Goal: Obtain resource: Obtain resource

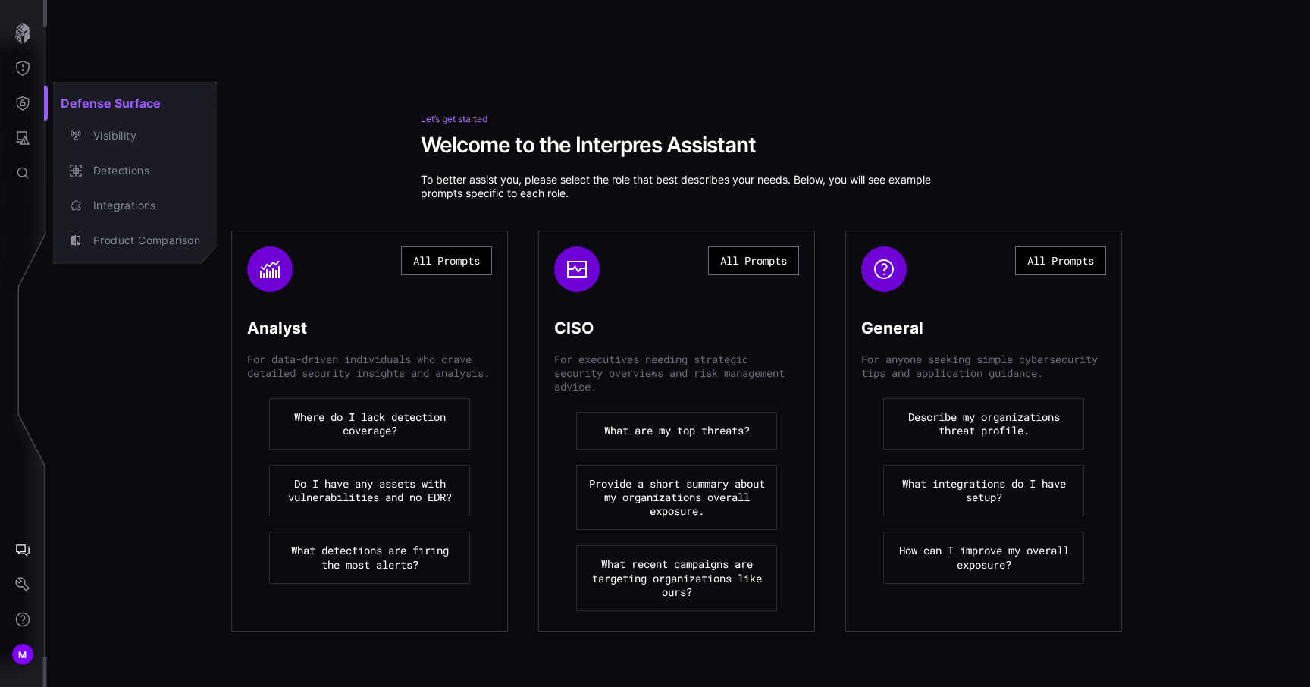
click at [23, 547] on div at bounding box center [655, 343] width 1310 height 687
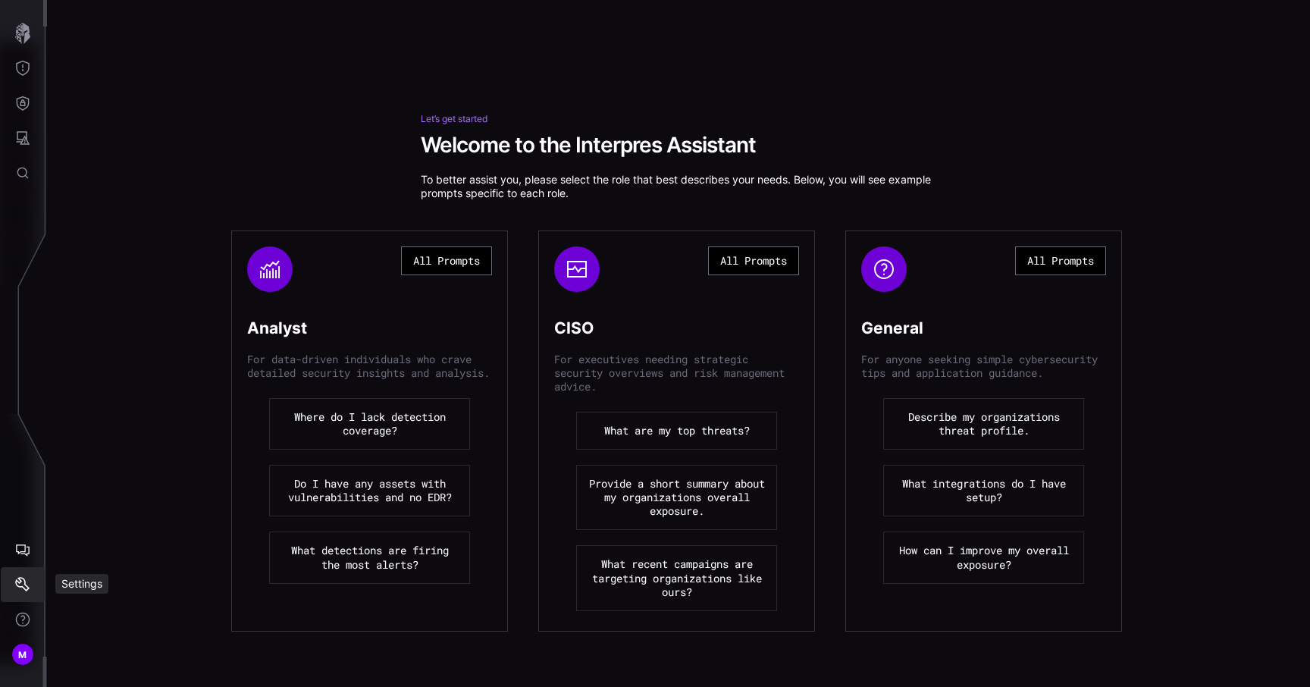
click at [23, 578] on icon "Settings" at bounding box center [22, 584] width 14 height 14
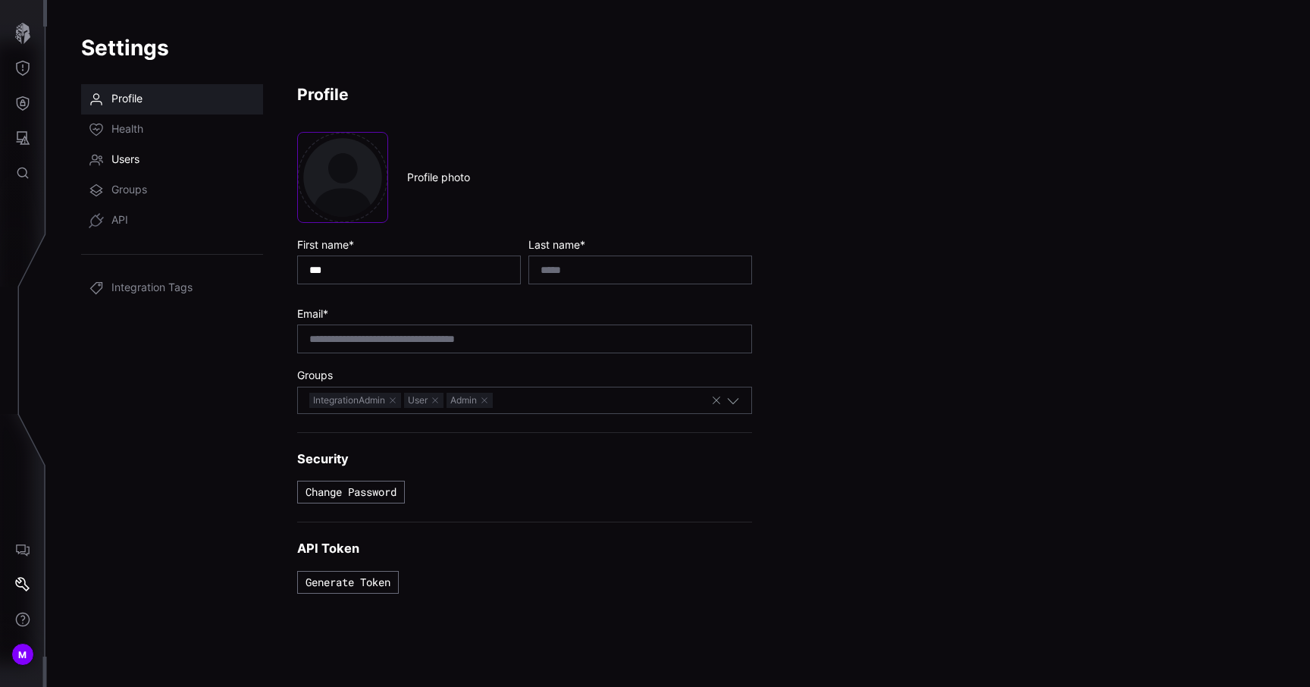
click at [159, 162] on link "Users" at bounding box center [172, 160] width 182 height 30
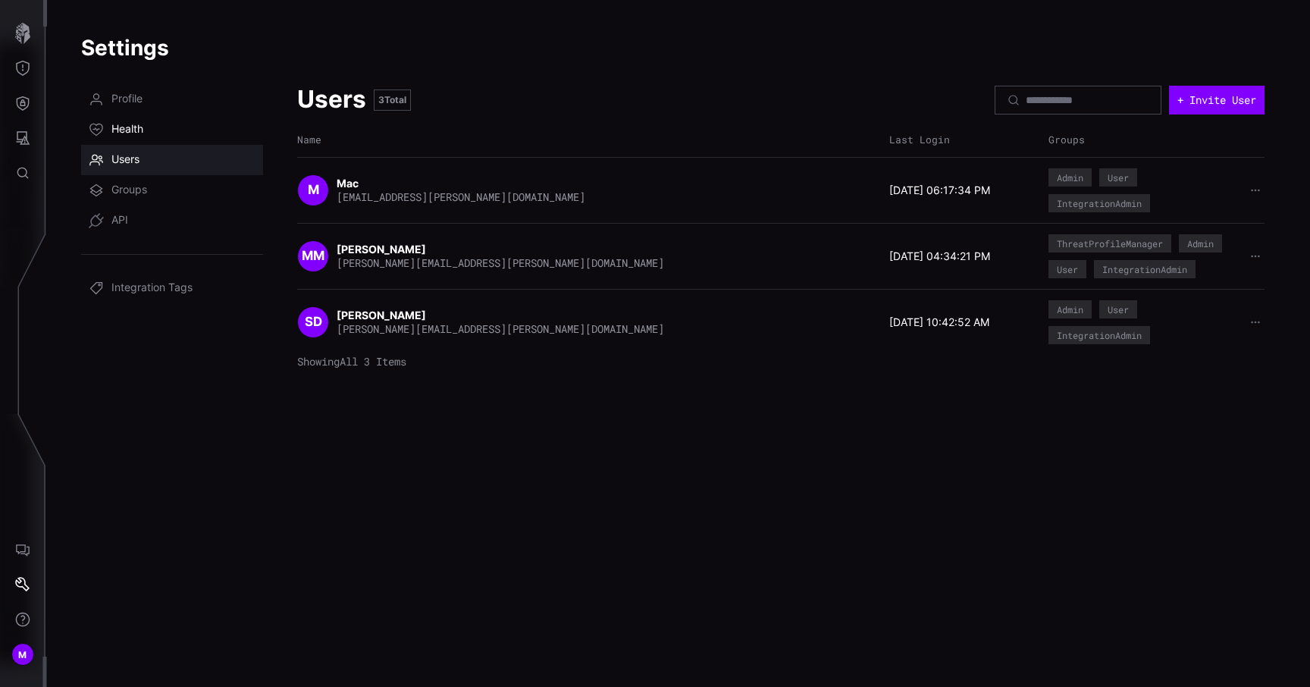
click at [160, 126] on link "Health" at bounding box center [172, 129] width 182 height 30
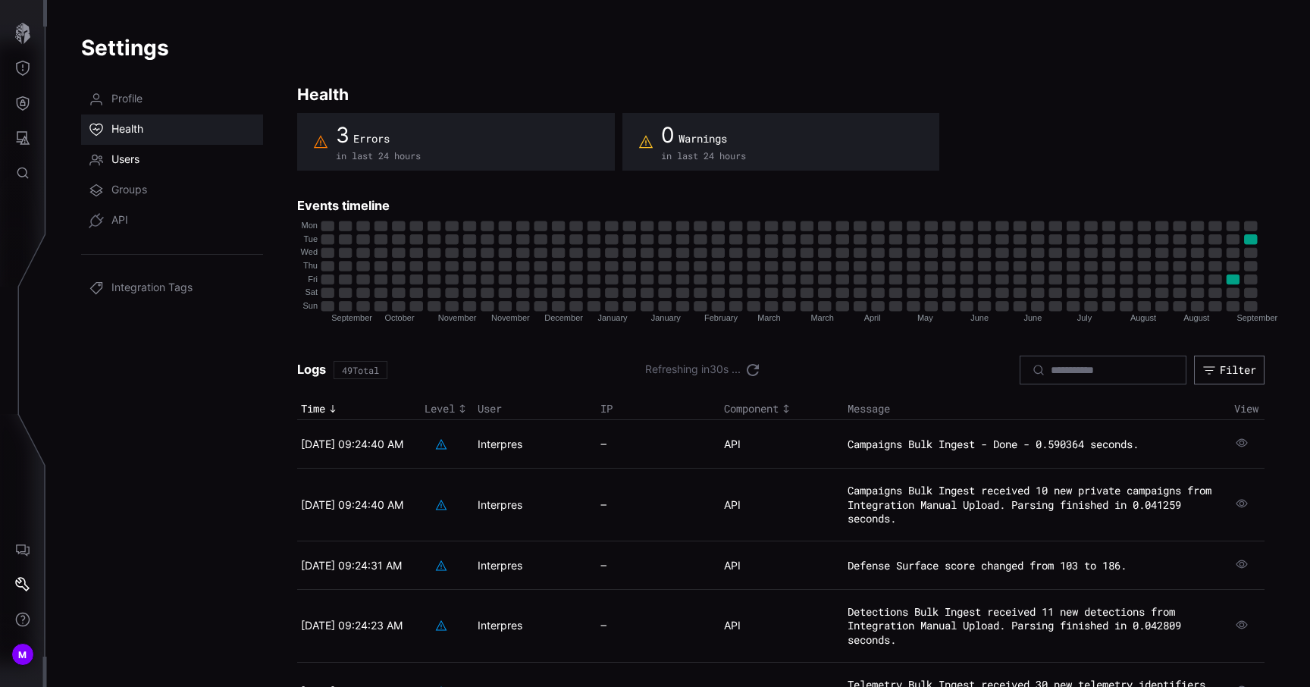
click at [149, 163] on link "Users" at bounding box center [172, 160] width 182 height 30
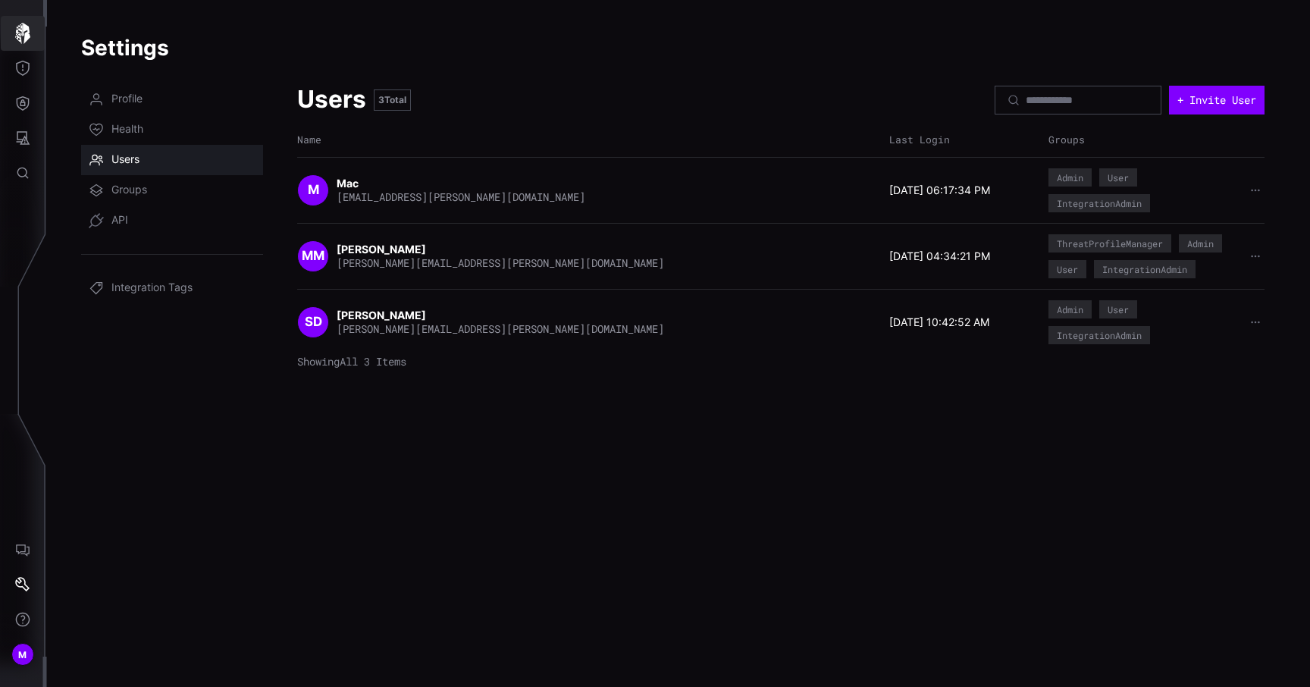
click at [27, 43] on icon "button" at bounding box center [22, 33] width 21 height 21
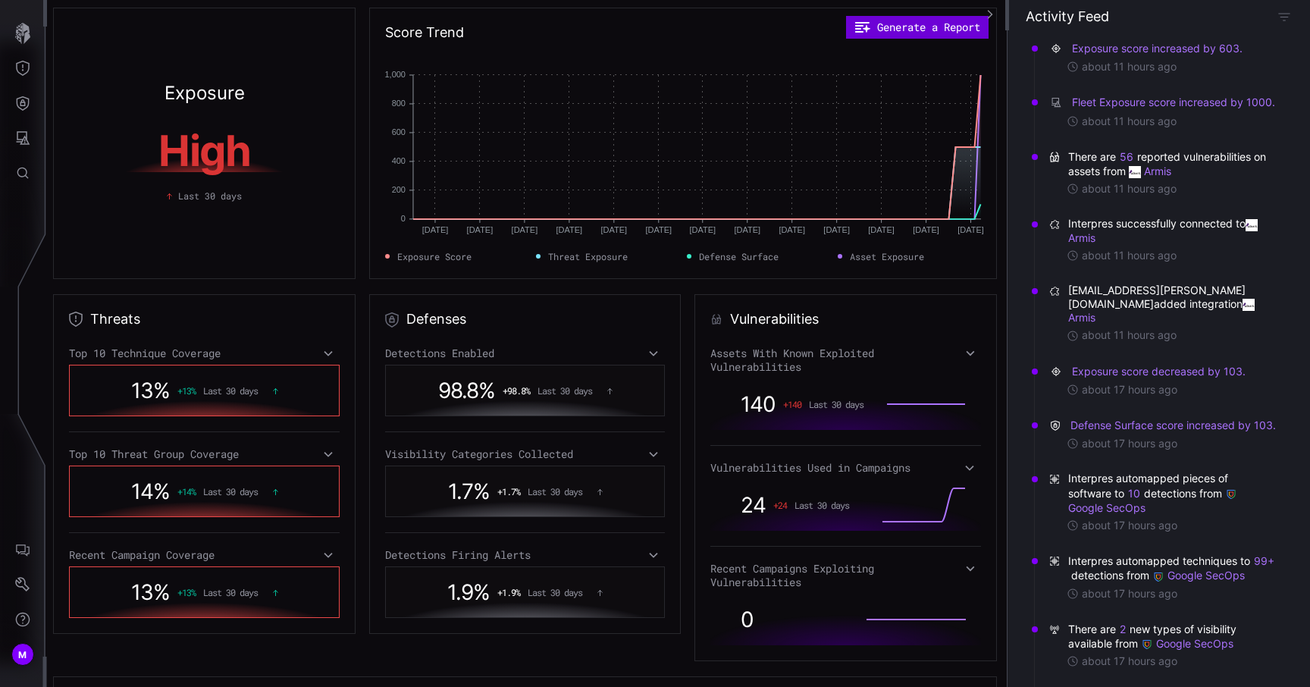
click at [905, 30] on button "Generate a Report" at bounding box center [917, 27] width 143 height 23
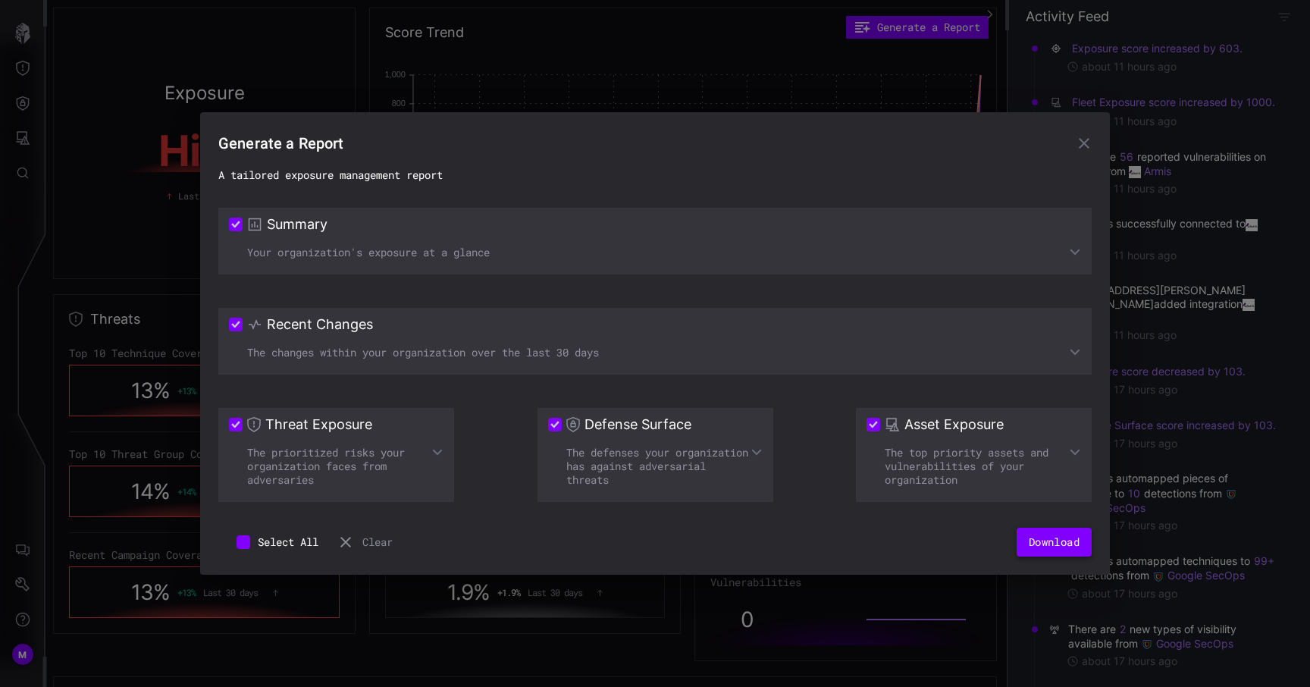
click at [1034, 551] on button "Download" at bounding box center [1054, 542] width 75 height 29
click at [1038, 532] on button "Download" at bounding box center [1054, 542] width 75 height 29
click at [1088, 143] on icon "button" at bounding box center [1084, 143] width 18 height 18
